Goal: Navigation & Orientation: Find specific page/section

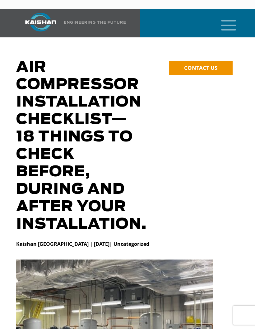
click at [230, 17] on icon "mobile menu" at bounding box center [229, 24] width 20 height 19
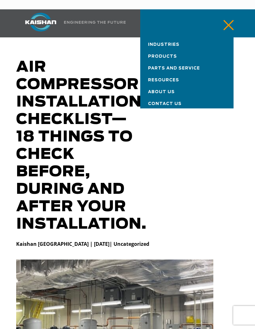
click at [174, 54] on span "Products" at bounding box center [162, 56] width 29 height 4
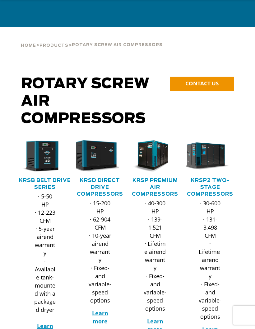
scroll to position [65, 0]
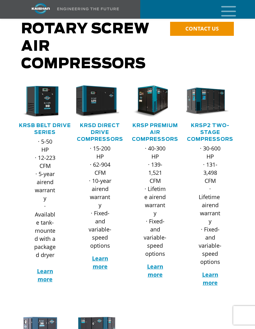
click at [88, 130] on link "KRSD Direct Drive Compressors" at bounding box center [100, 132] width 46 height 19
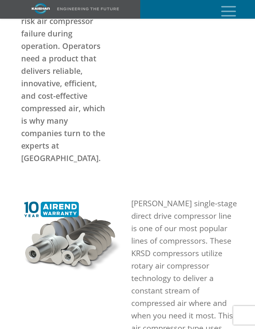
scroll to position [222, 0]
